Goal: Use online tool/utility: Use online tool/utility

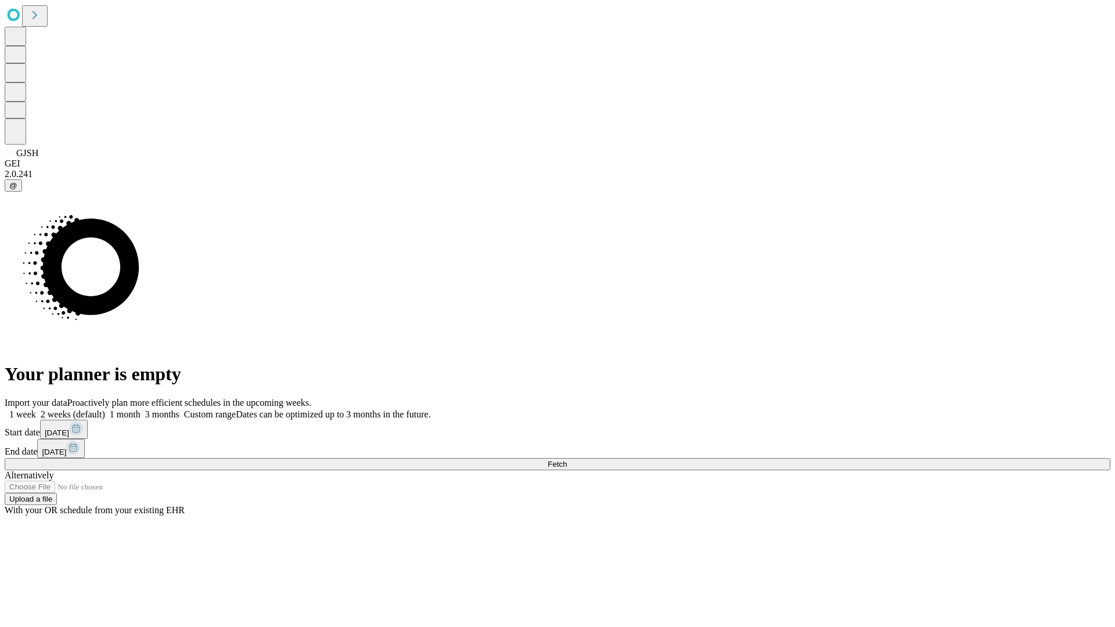
click at [567, 460] on span "Fetch" at bounding box center [556, 464] width 19 height 9
